Goal: Task Accomplishment & Management: Manage account settings

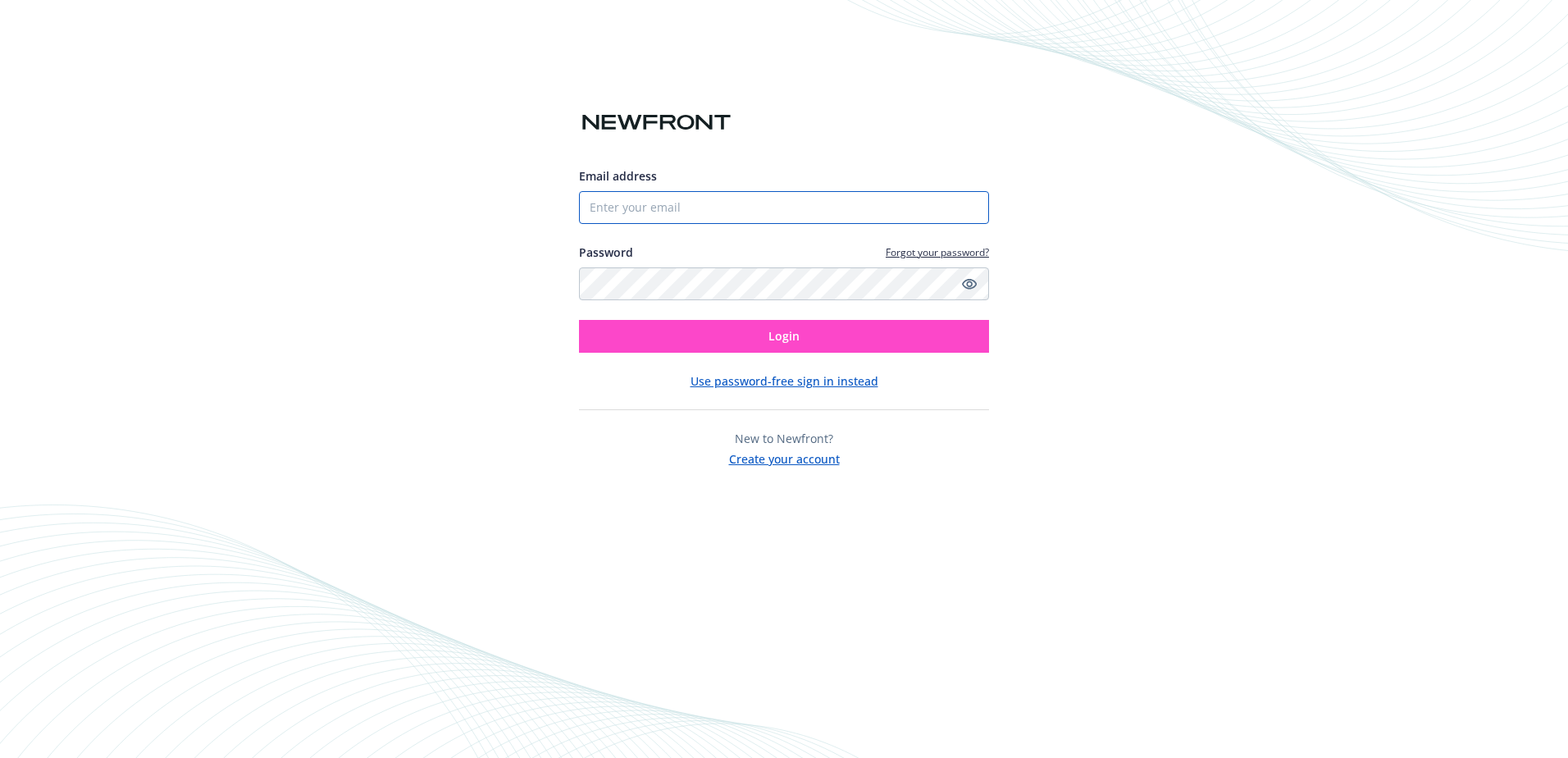
type input "[PERSON_NAME][EMAIL_ADDRESS][PERSON_NAME][DOMAIN_NAME]"
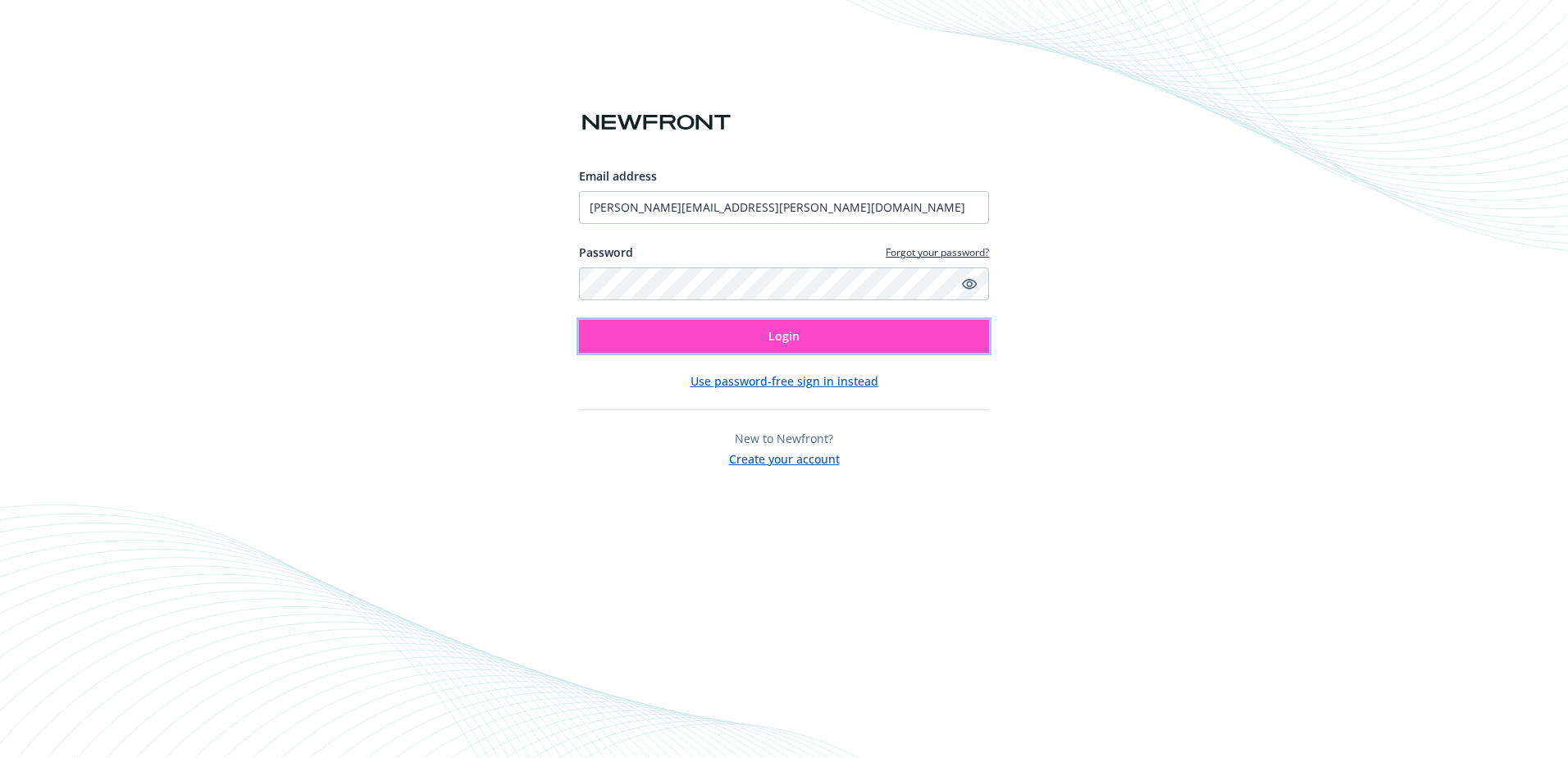
click at [713, 339] on button "Login" at bounding box center [784, 336] width 410 height 33
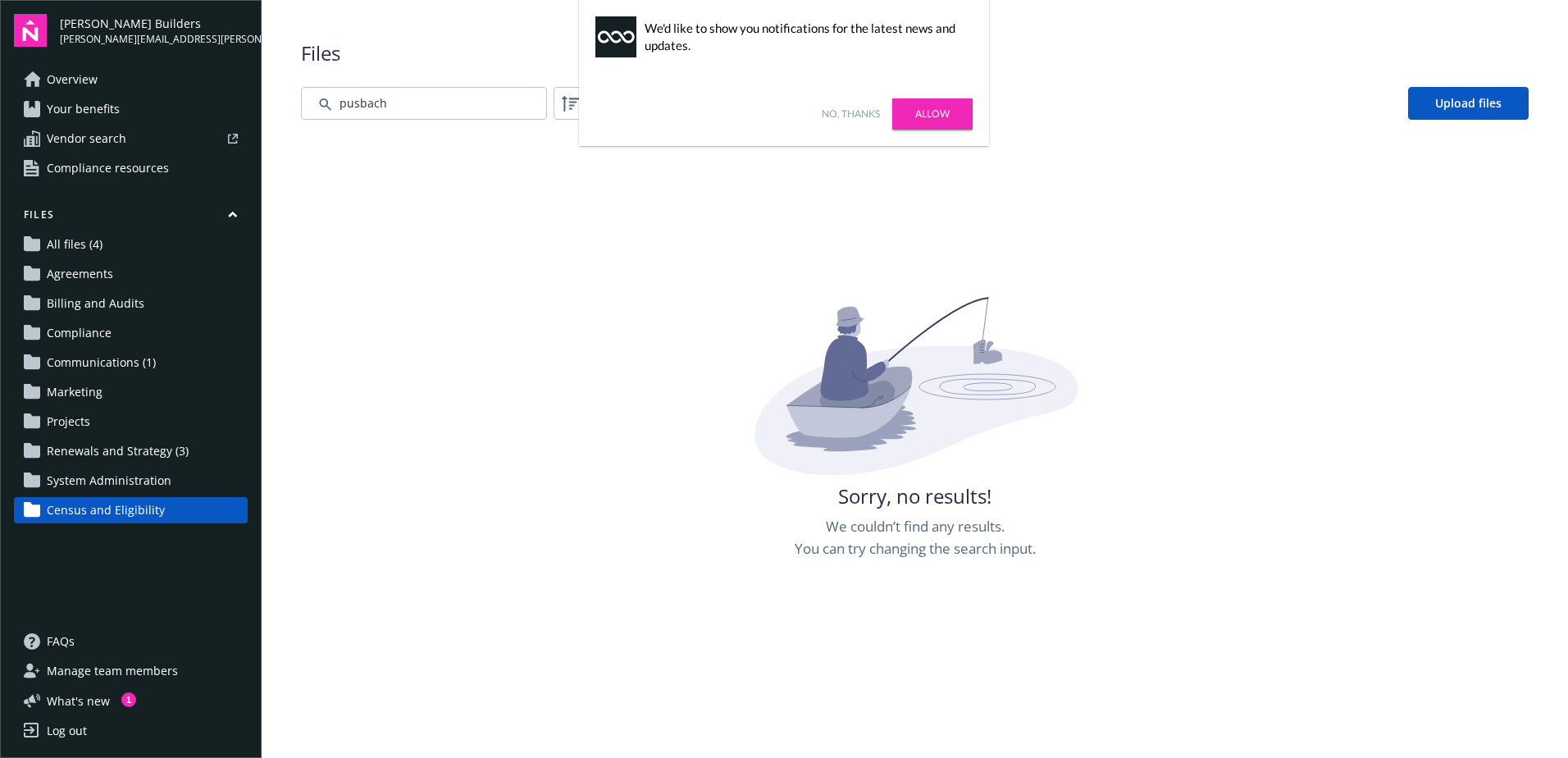
drag, startPoint x: 645, startPoint y: 354, endPoint x: 645, endPoint y: 324, distance: 30.0
click at [645, 350] on div "Sorry, no results! We couldn’t find any results. You can try changing the searc…" at bounding box center [915, 676] width 1228 height 758
click at [64, 38] on span "[PERSON_NAME][EMAIL_ADDRESS][PERSON_NAME][DOMAIN_NAME]" at bounding box center [153, 39] width 188 height 15
click at [972, 122] on link "Allow" at bounding box center [932, 114] width 81 height 31
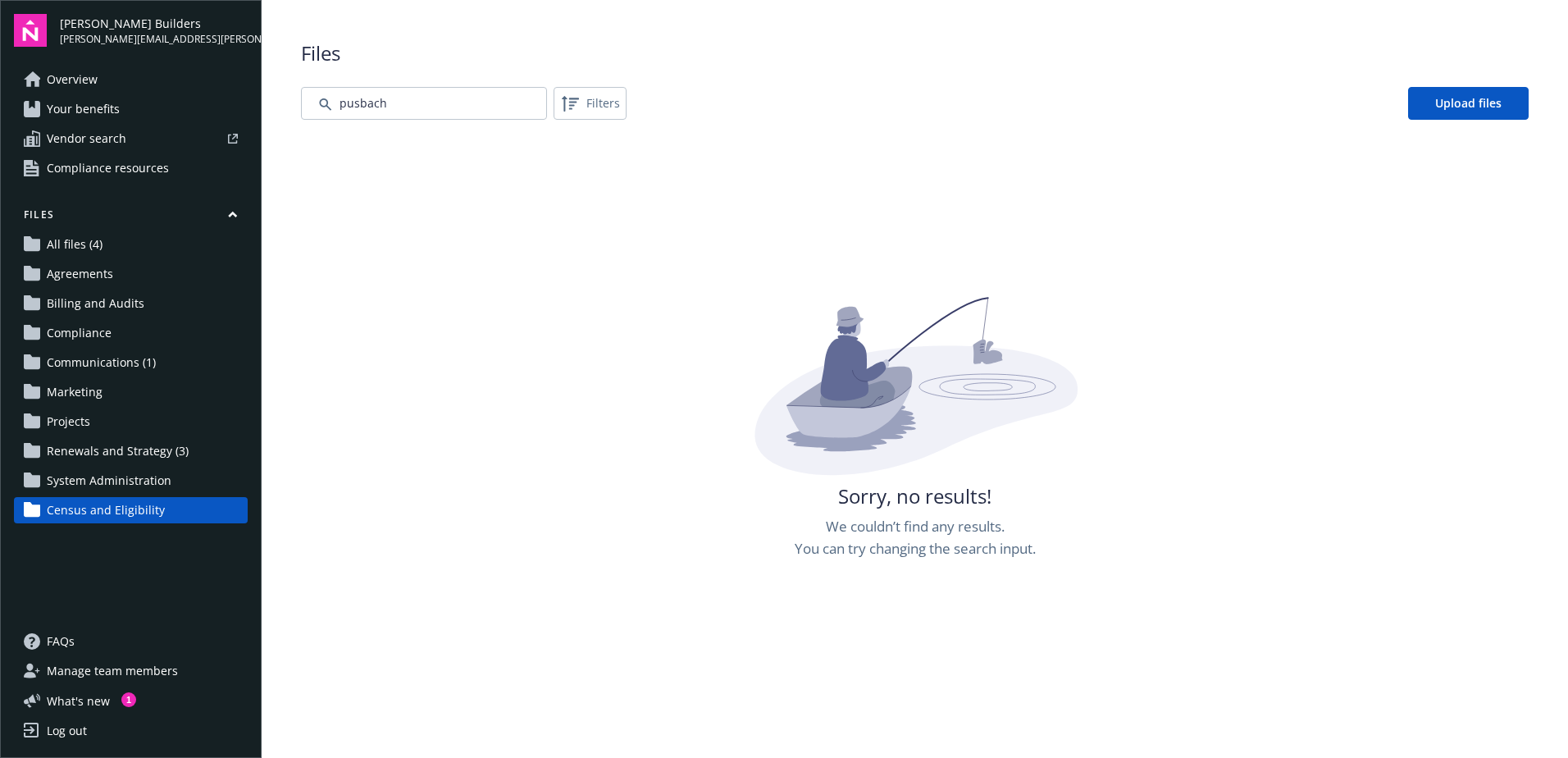
drag, startPoint x: 1124, startPoint y: 266, endPoint x: 1107, endPoint y: 252, distance: 22.0
click at [1112, 255] on div "Sorry, no results! We couldn’t find any results. You can try changing the searc…" at bounding box center [915, 518] width 1228 height 758
click at [204, 217] on button "Files" at bounding box center [131, 217] width 234 height 20
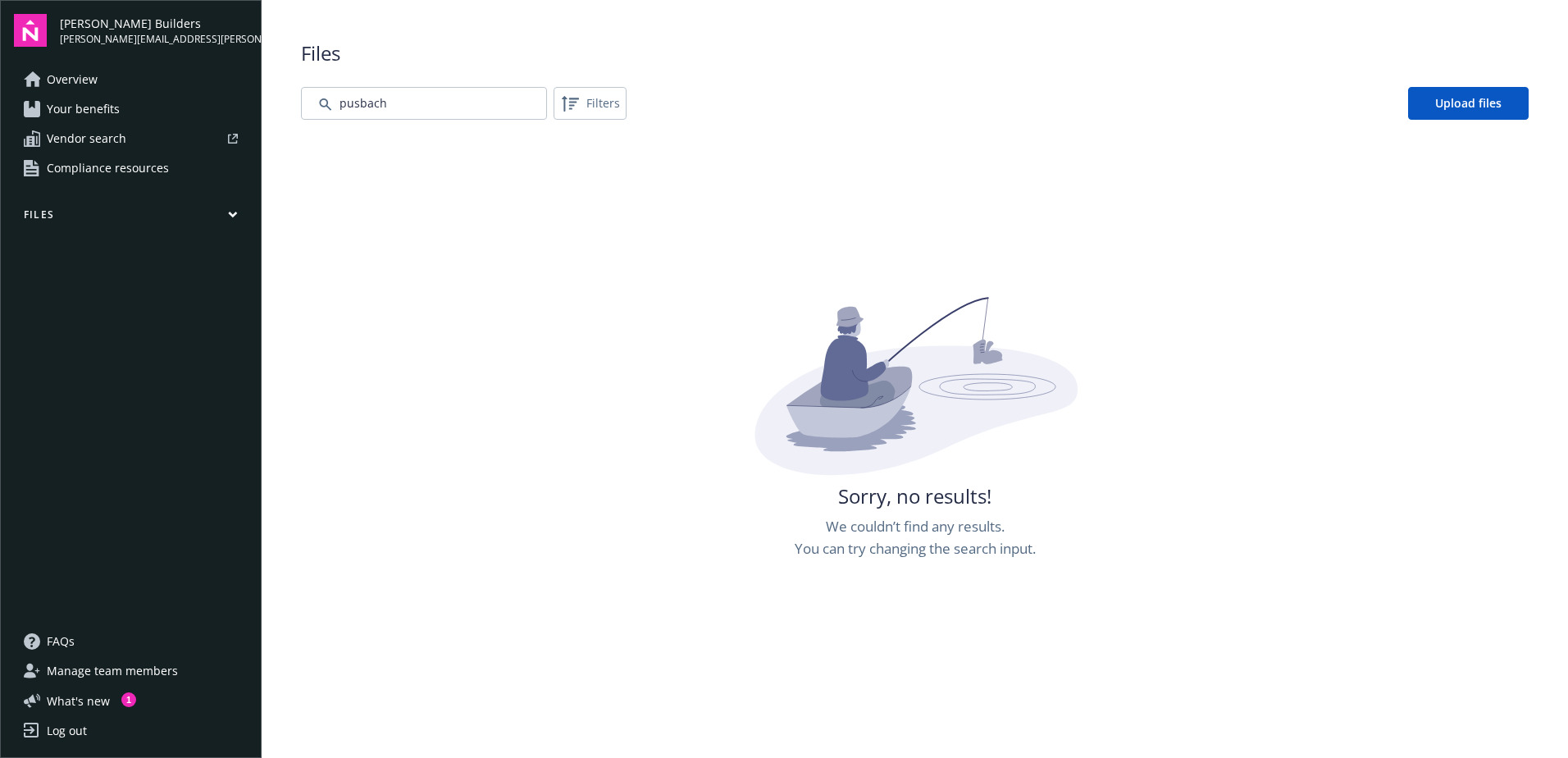
click at [204, 217] on button "Files" at bounding box center [131, 217] width 234 height 20
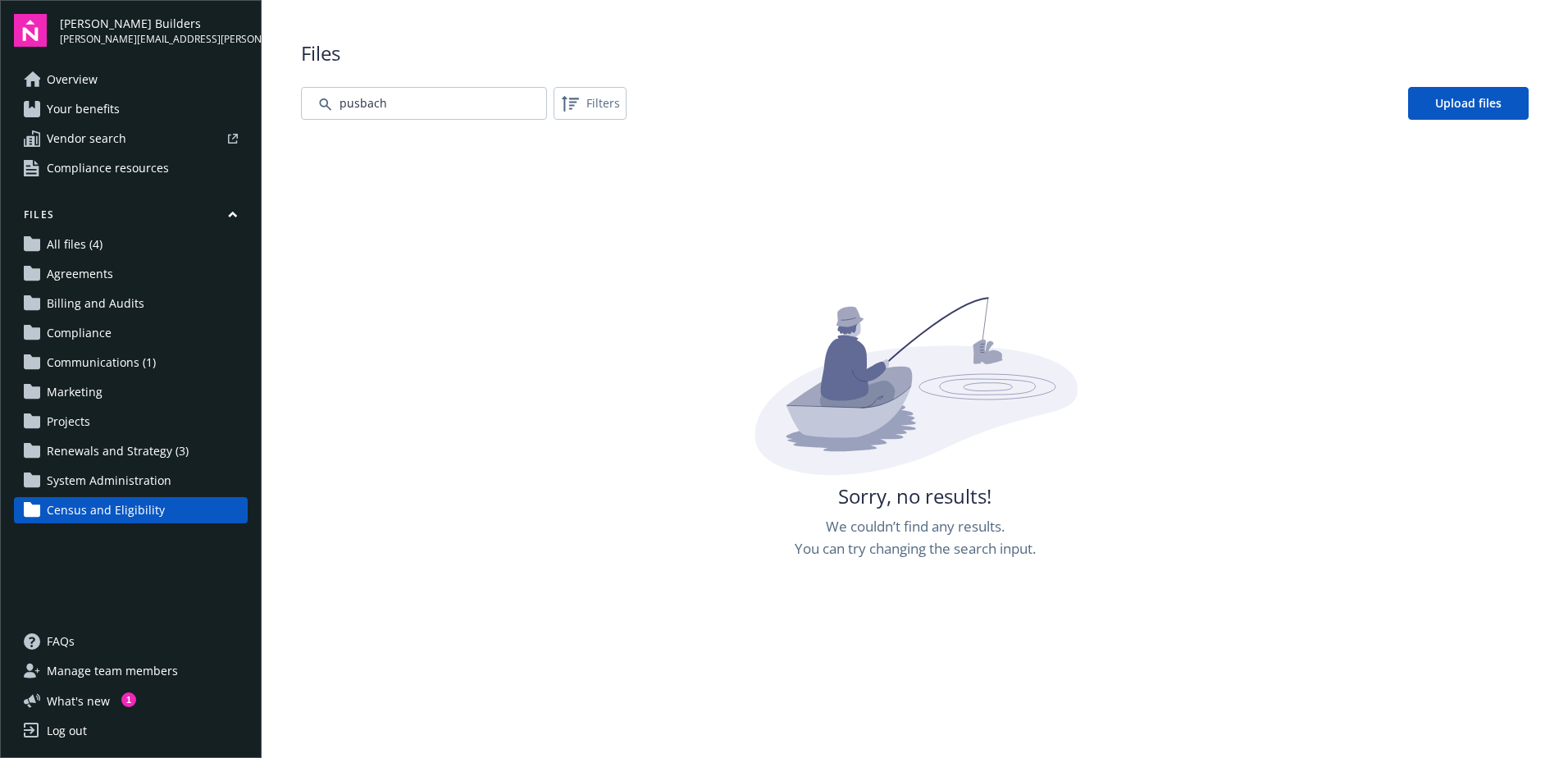
click at [90, 248] on span "All files (4)" at bounding box center [74, 244] width 56 height 26
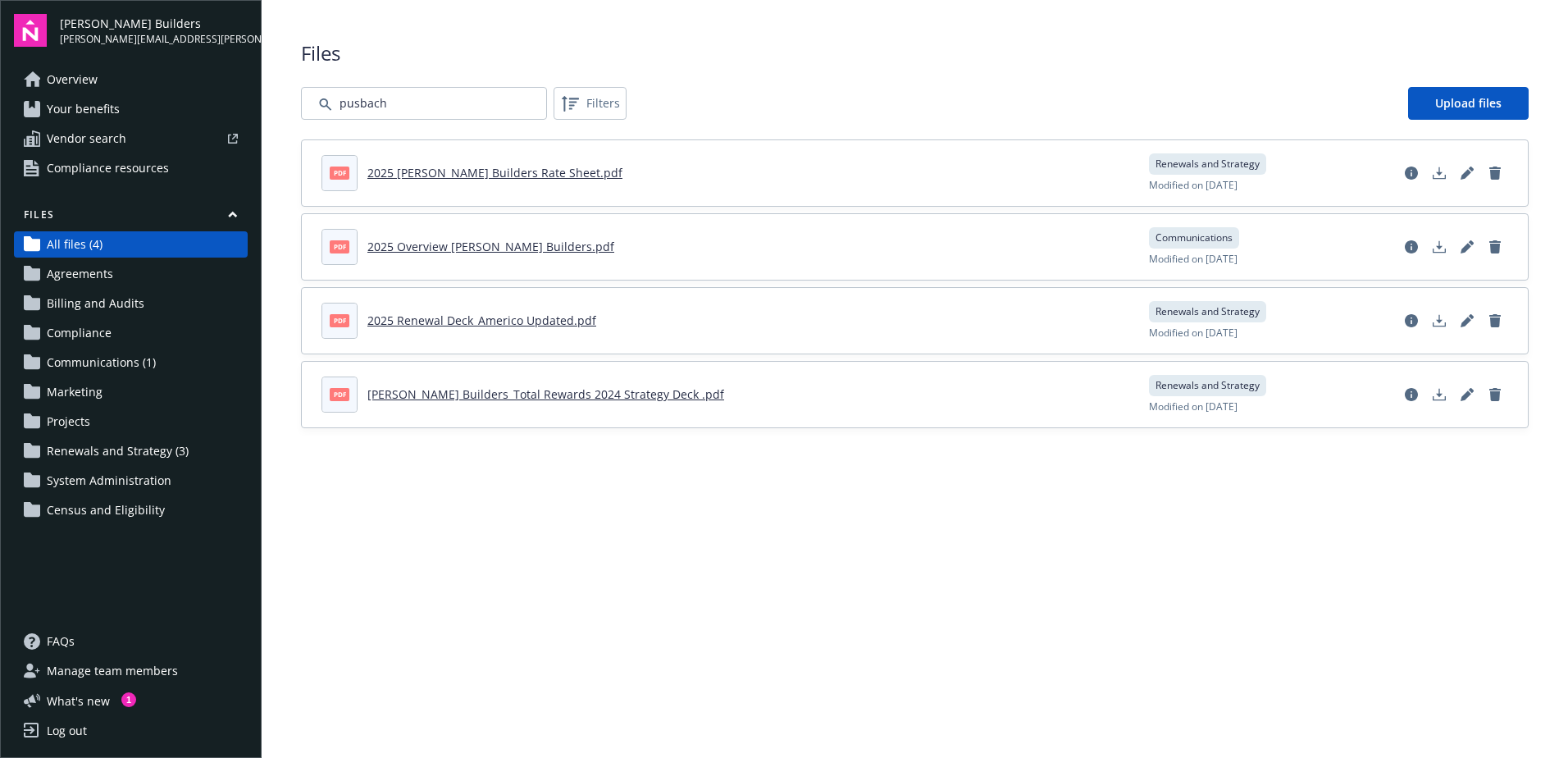
click at [90, 247] on span "All files (4)" at bounding box center [74, 244] width 56 height 26
click at [715, 493] on main "Upload progress Files Filters Upload files pdf 2025 [PERSON_NAME] Builders Rate…" at bounding box center [915, 379] width 1306 height 758
click at [92, 81] on span "Overview" at bounding box center [72, 79] width 51 height 26
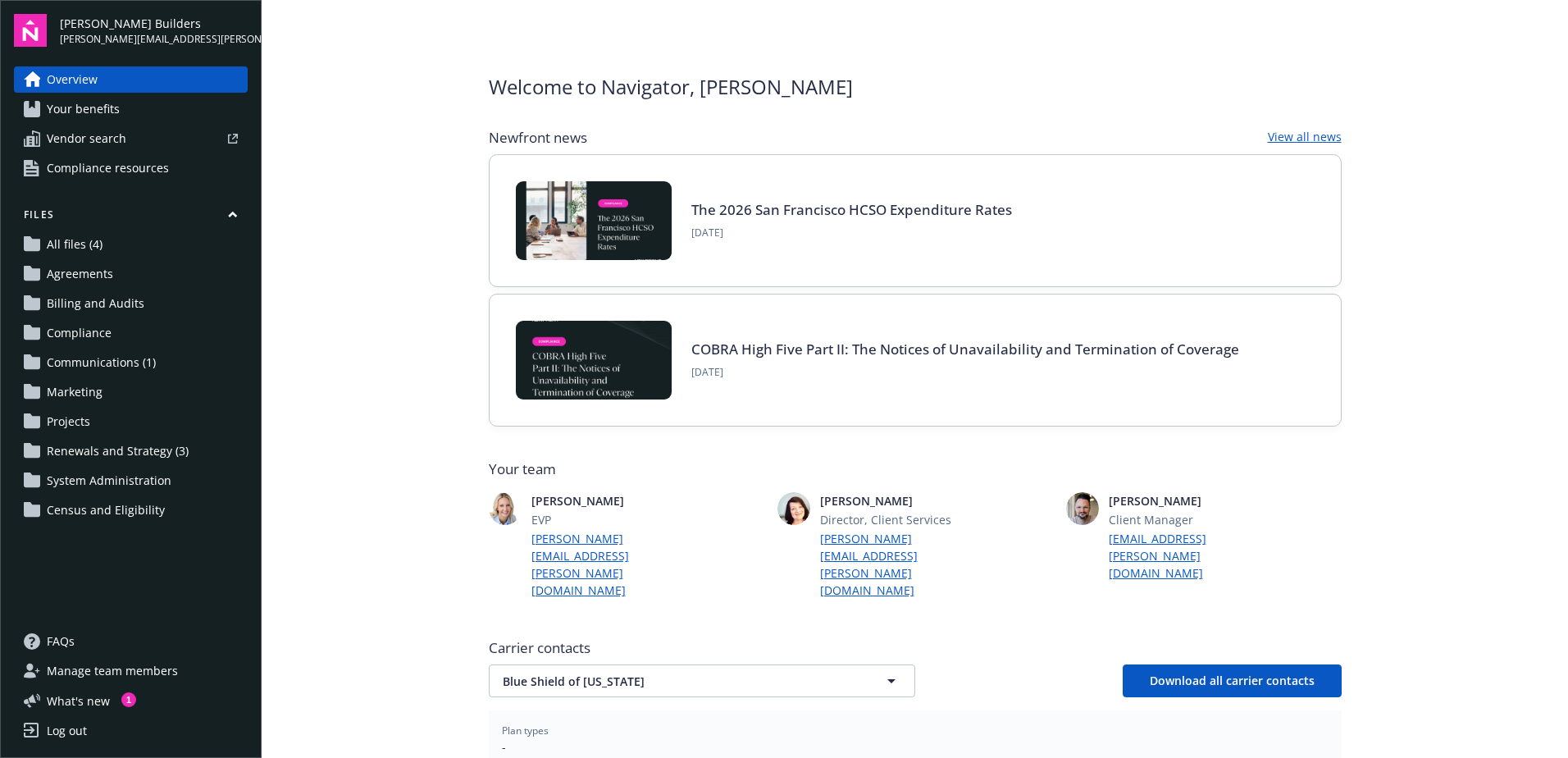
click at [89, 114] on span "Your benefits" at bounding box center [83, 109] width 73 height 26
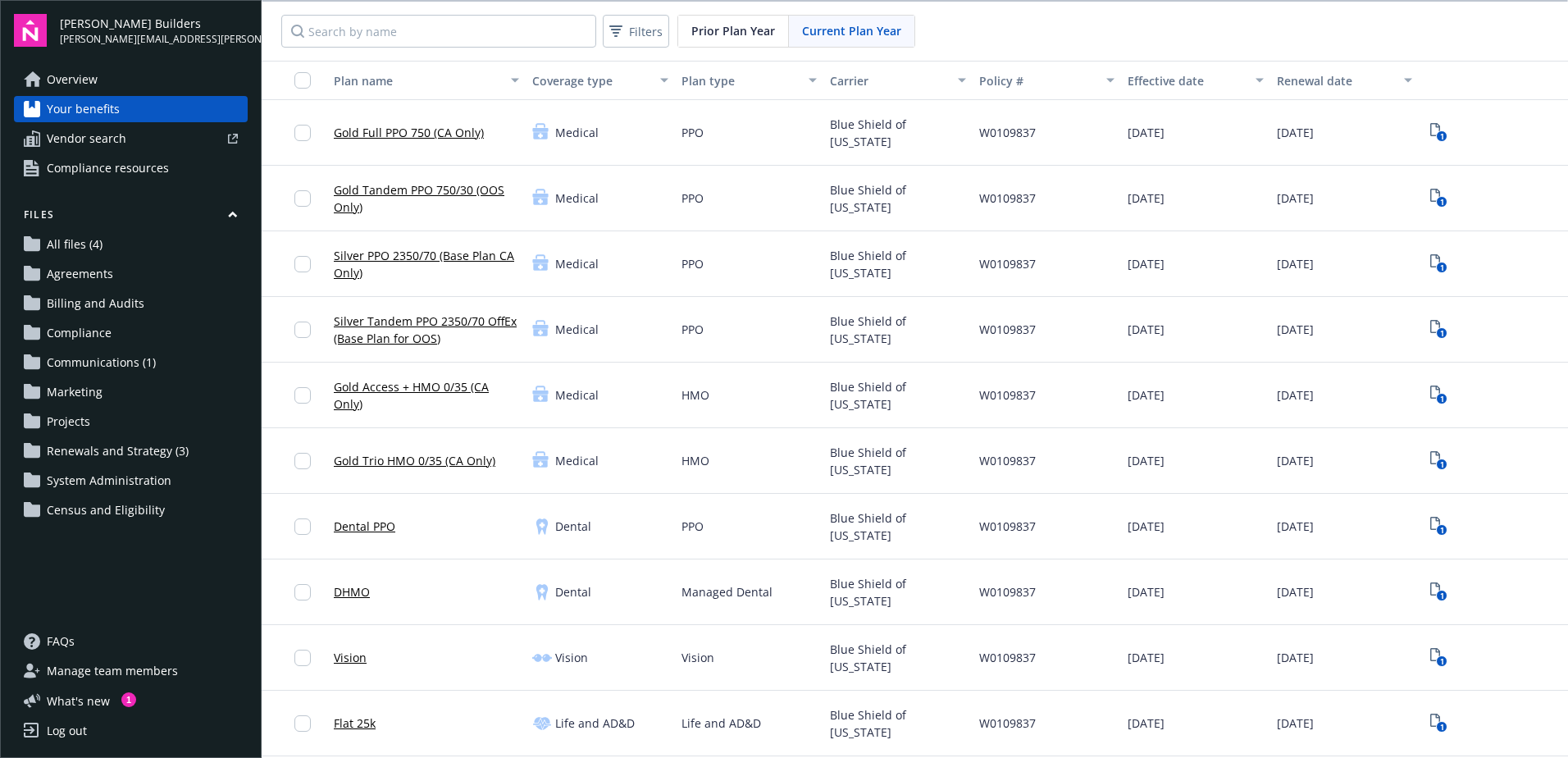
click at [175, 171] on link "Compliance resources" at bounding box center [131, 168] width 234 height 26
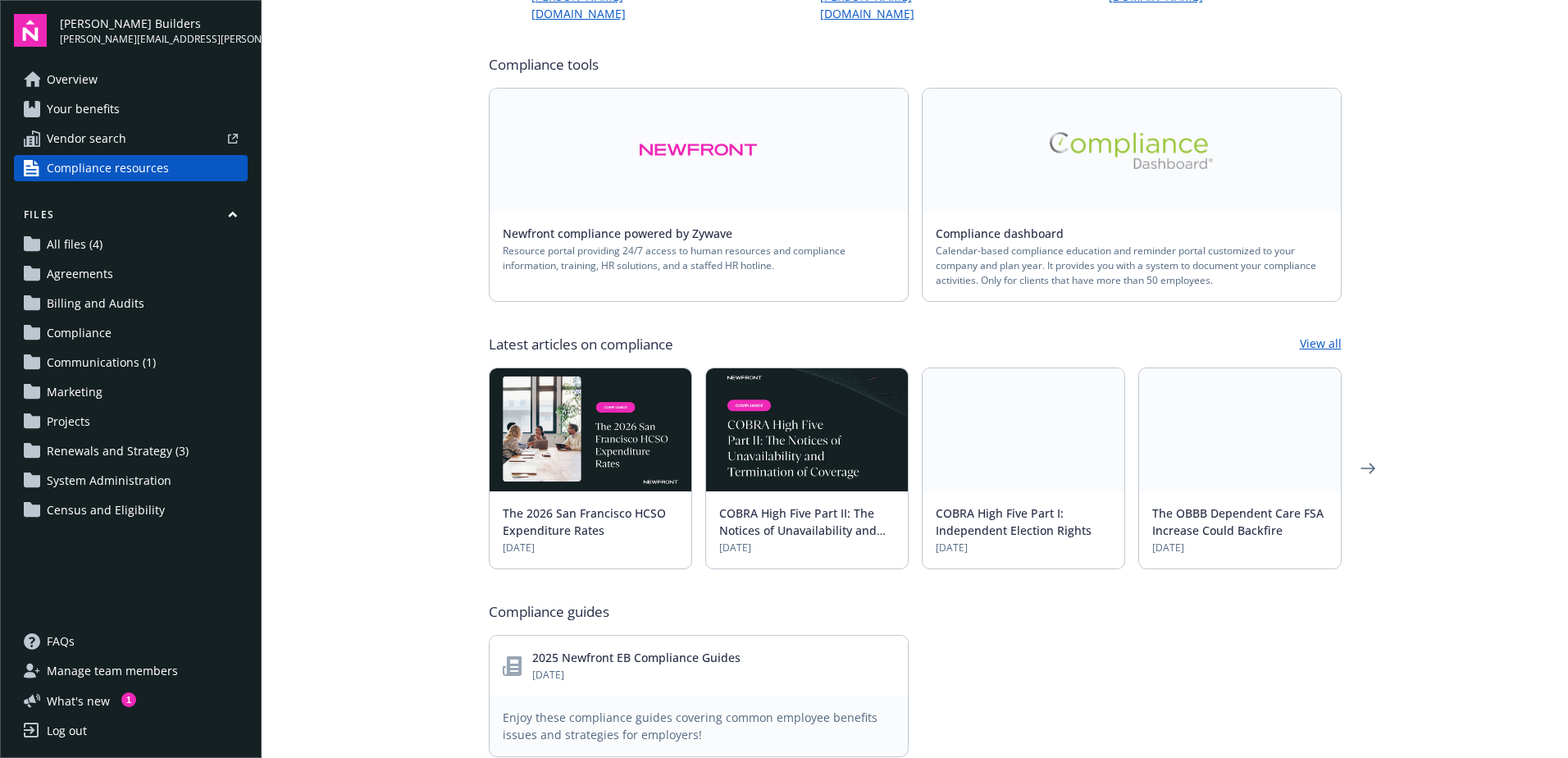
scroll to position [246, 0]
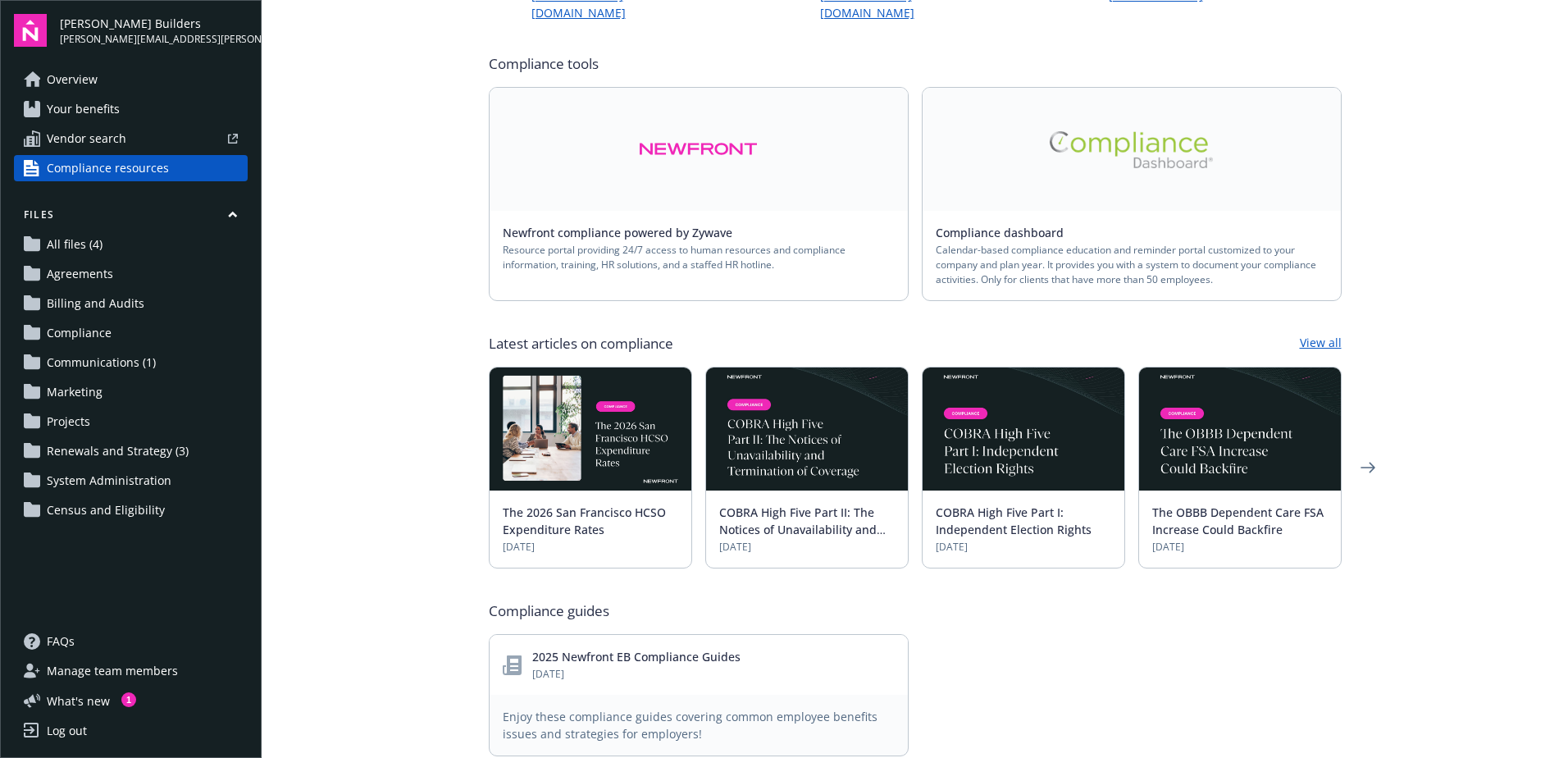
click at [692, 131] on img at bounding box center [698, 149] width 119 height 38
click at [413, 335] on main "Compliance resources Your team [PERSON_NAME] EVP [PERSON_NAME][EMAIL_ADDRESS][P…" at bounding box center [915, 379] width 1306 height 758
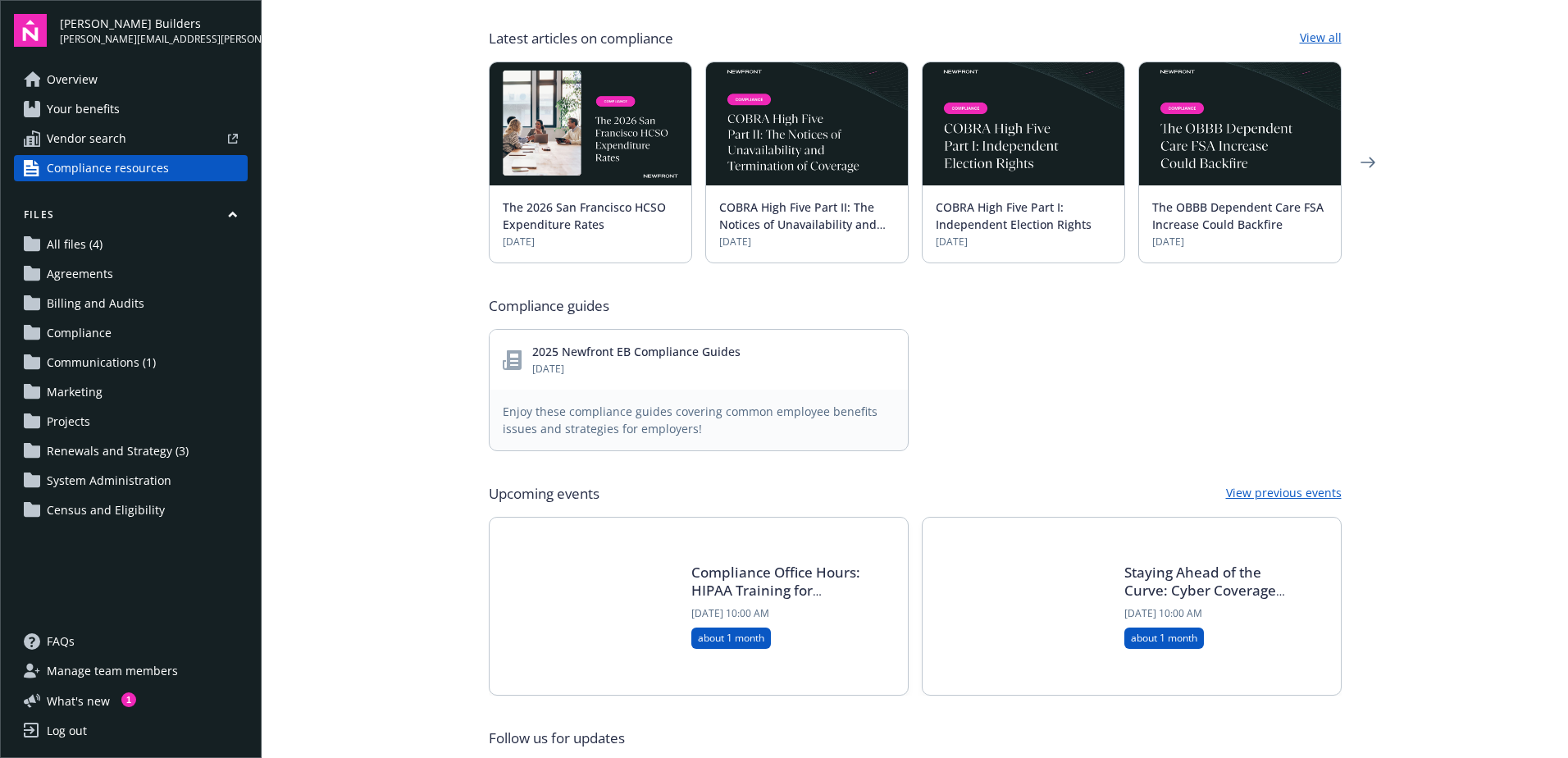
scroll to position [623, 0]
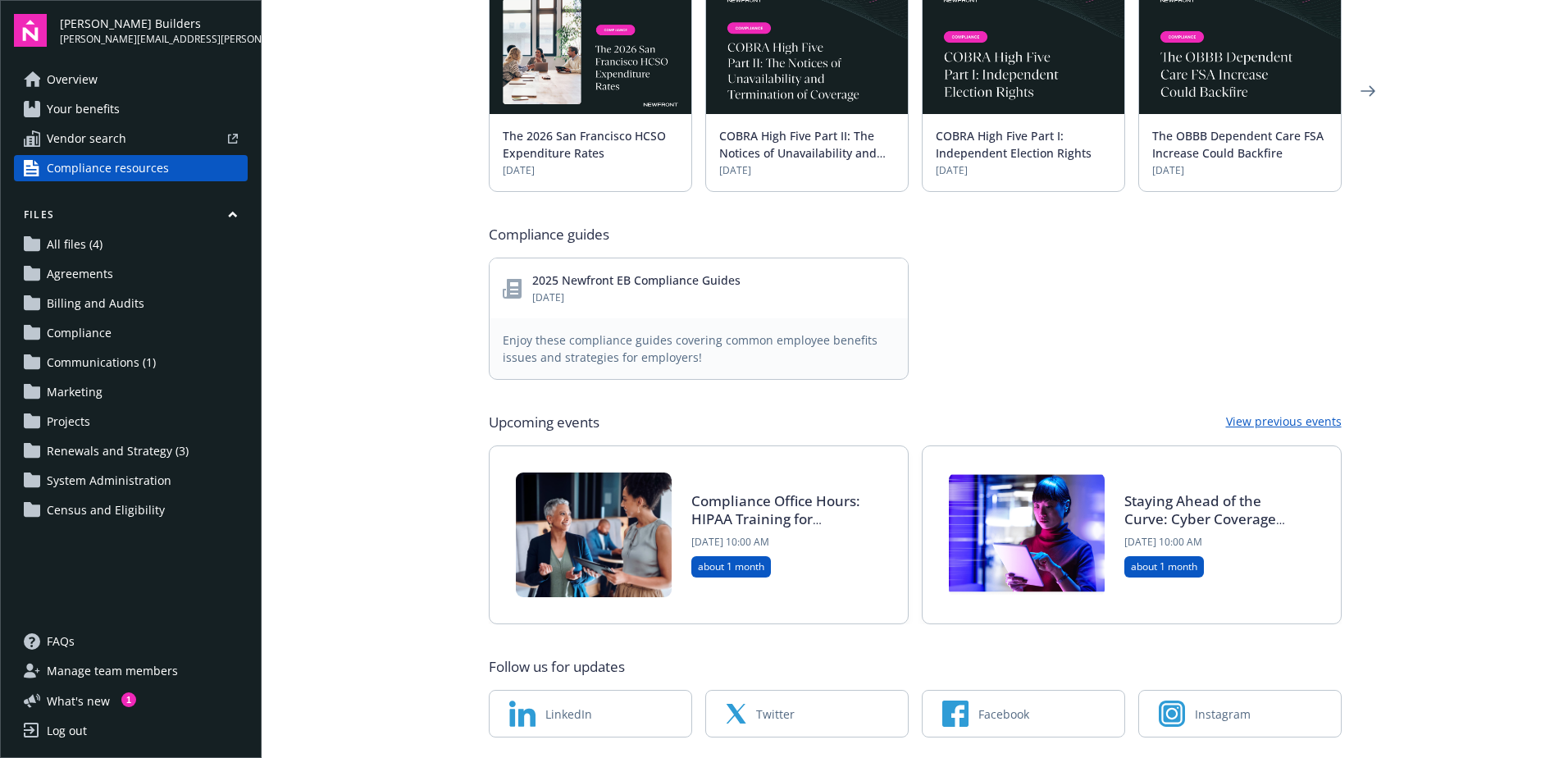
click at [73, 81] on span "Overview" at bounding box center [72, 79] width 51 height 26
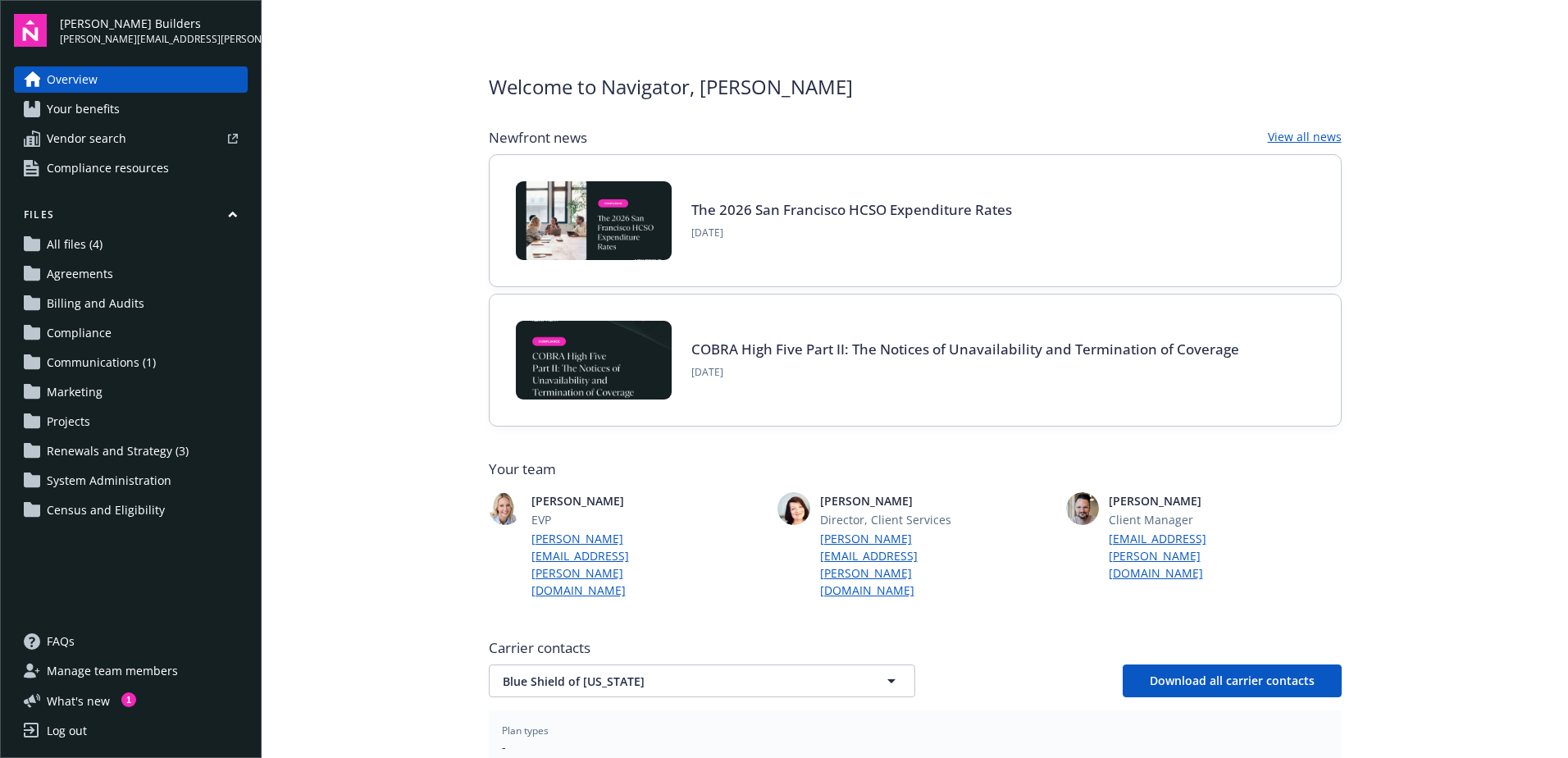
click at [84, 237] on span "All files (4)" at bounding box center [74, 244] width 56 height 26
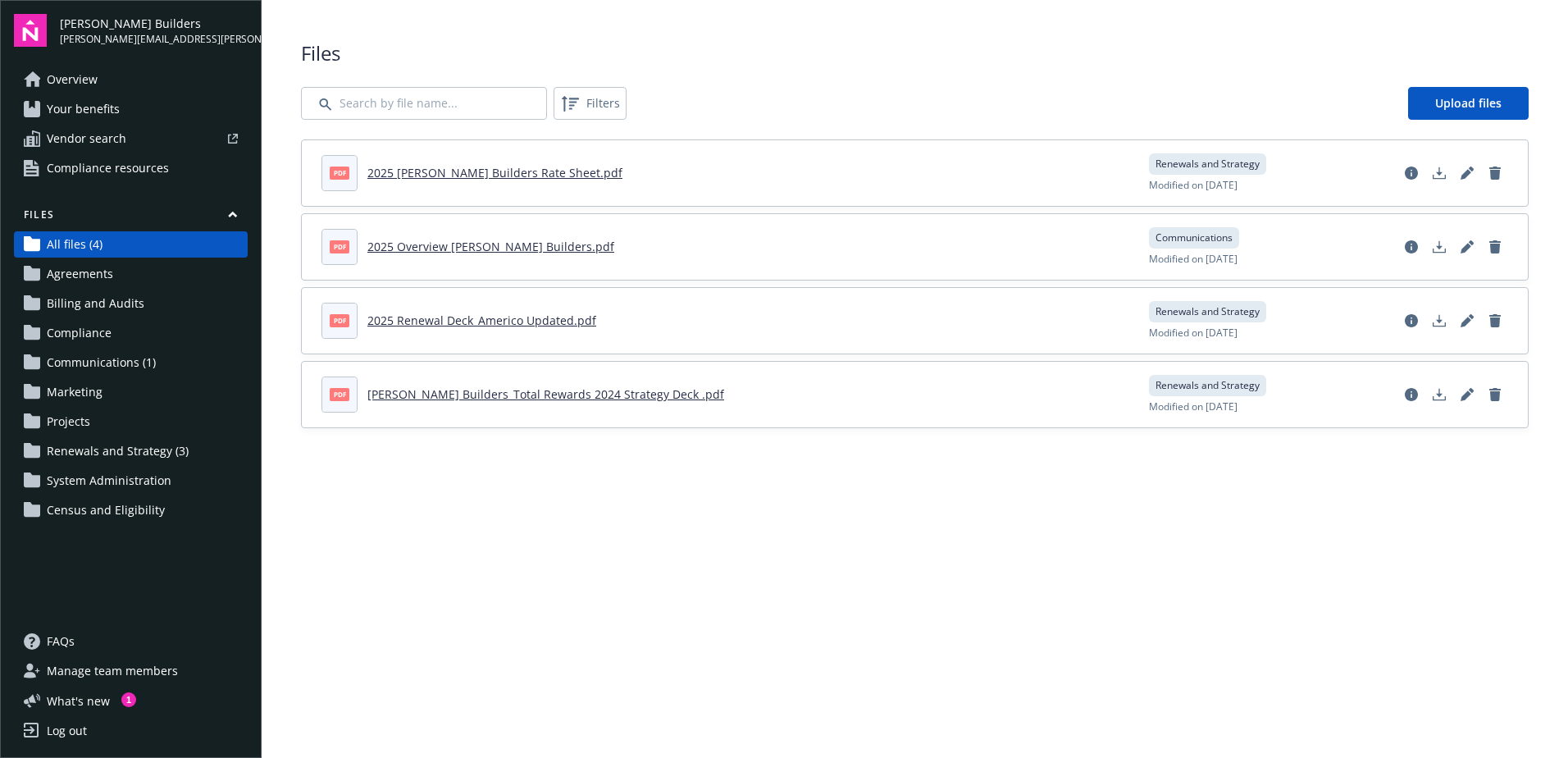
click at [76, 272] on span "Agreements" at bounding box center [80, 274] width 66 height 26
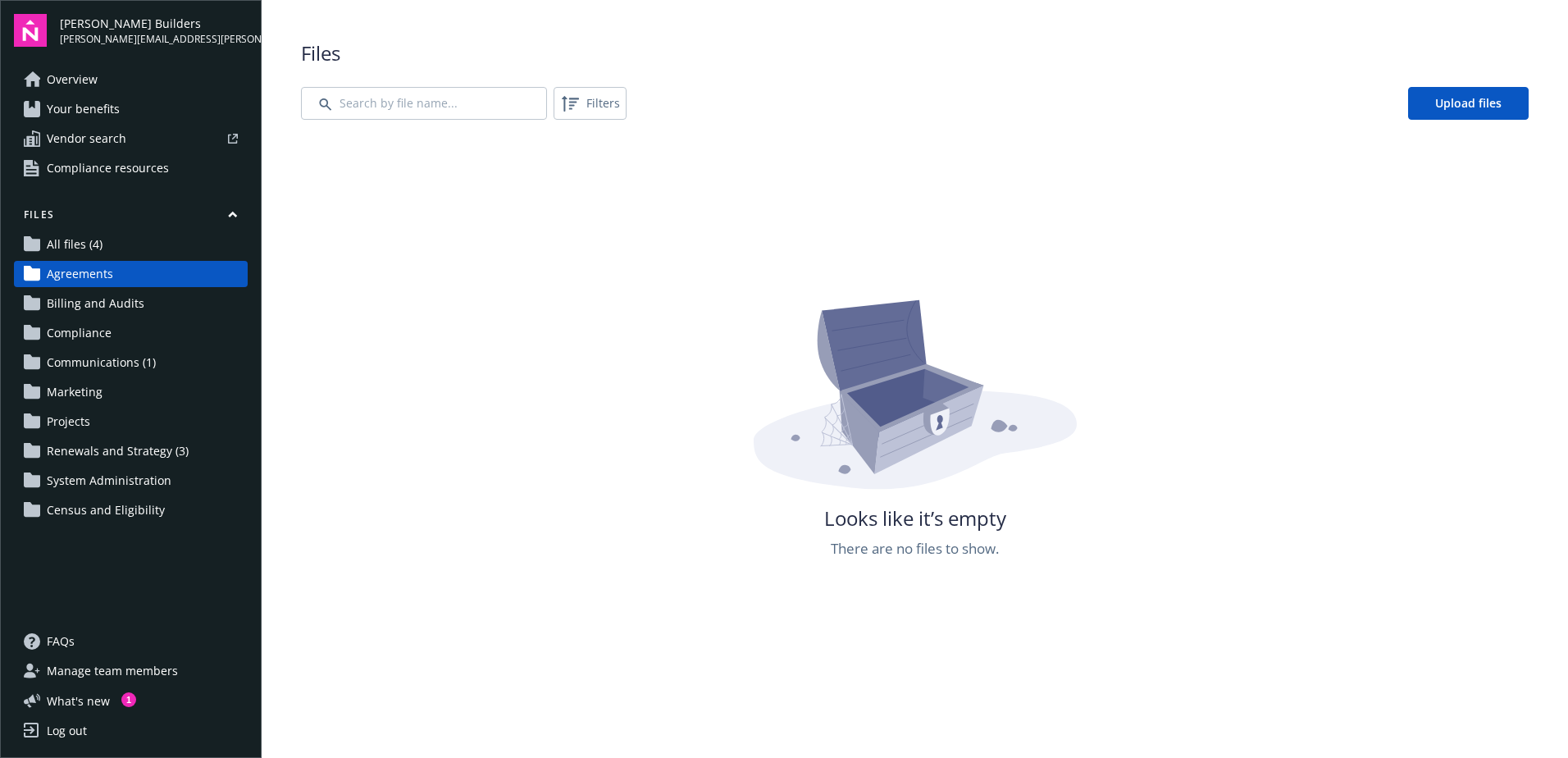
click at [84, 372] on span "Communications (1)" at bounding box center [101, 362] width 109 height 26
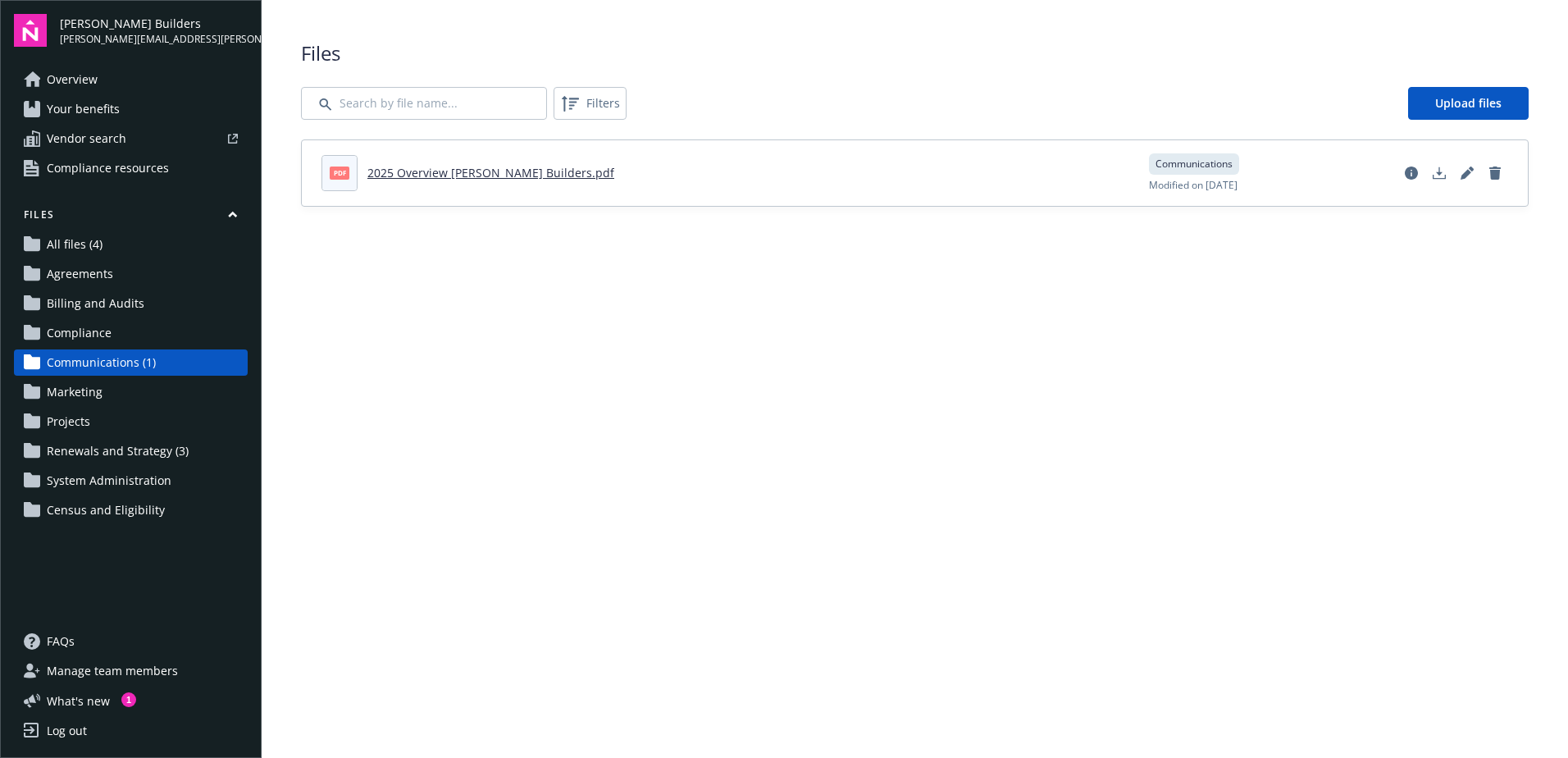
click at [64, 324] on span "Compliance" at bounding box center [79, 332] width 65 height 26
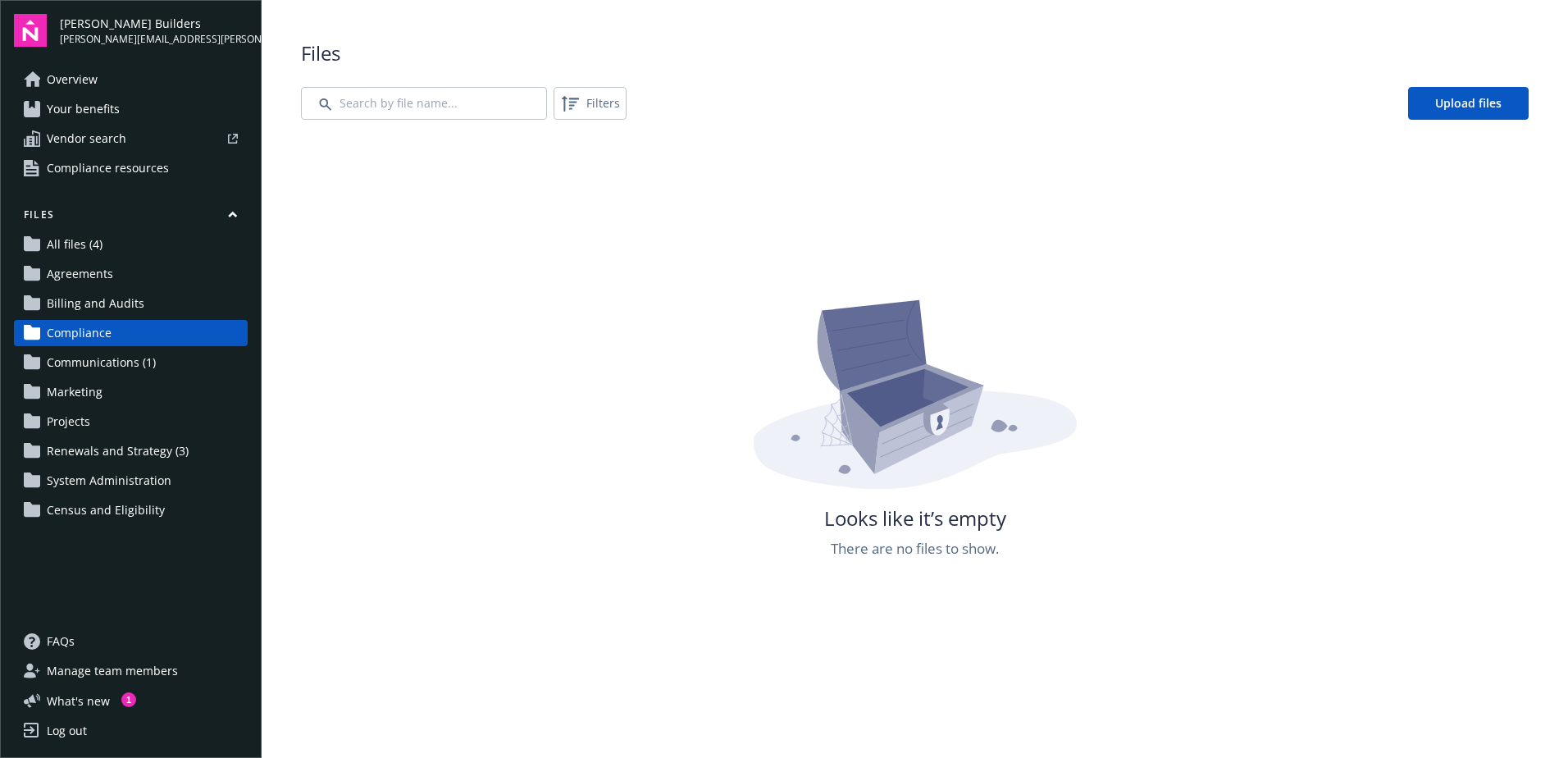
click at [63, 406] on div "Files All files (4) Agreements Billing and Audits Compliance Communications (1)…" at bounding box center [131, 365] width 234 height 316
click at [119, 670] on span "Manage team members" at bounding box center [112, 670] width 131 height 26
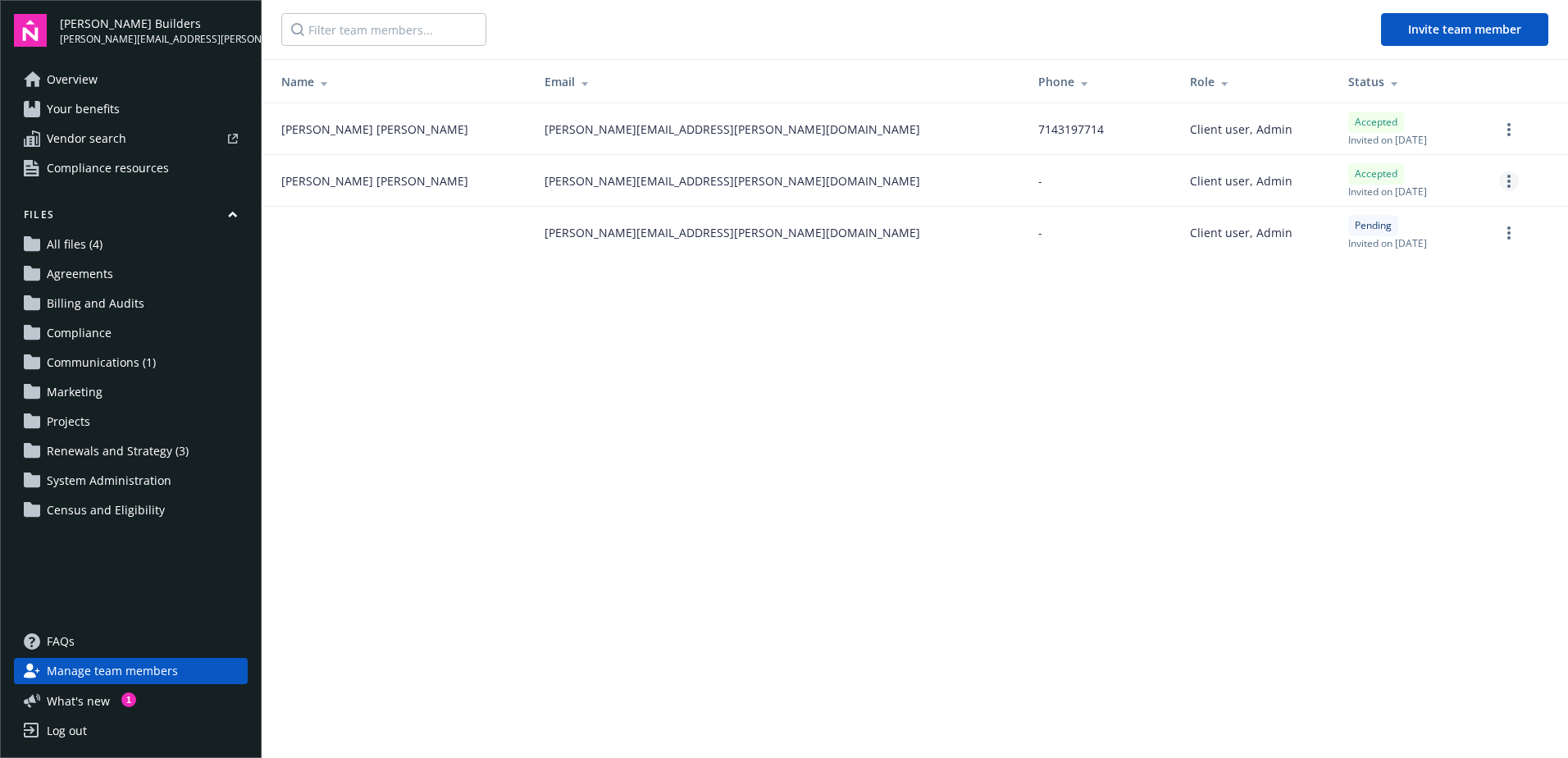
click at [1509, 180] on circle "more" at bounding box center [1509, 180] width 3 height 3
click at [544, 177] on span "[PERSON_NAME][EMAIL_ADDRESS][PERSON_NAME][DOMAIN_NAME]" at bounding box center [732, 181] width 376 height 18
